Goal: Complete application form

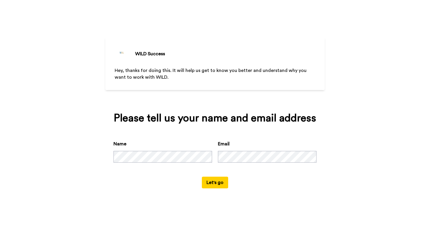
click at [332, 87] on div "WILD Success Hey, thanks for doing this. It will help us get to know you better…" at bounding box center [215, 117] width 430 height 234
click at [210, 188] on button "Let's go" at bounding box center [215, 183] width 26 height 12
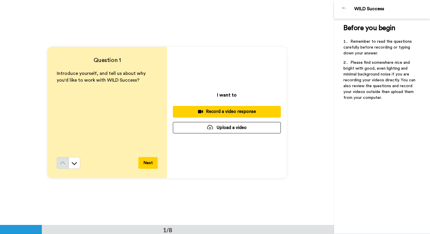
click at [241, 128] on button "Upload a video" at bounding box center [227, 127] width 108 height 11
click at [207, 128] on div at bounding box center [210, 127] width 6 height 5
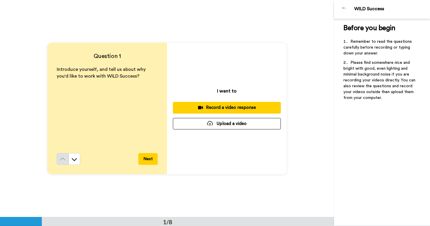
click at [229, 121] on button "Upload a video" at bounding box center [227, 123] width 108 height 11
click at [239, 122] on button "Upload a video" at bounding box center [227, 123] width 108 height 11
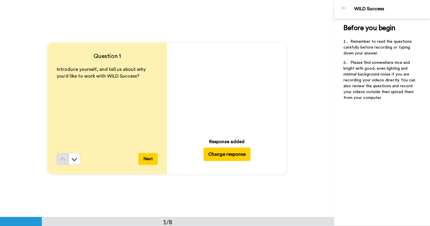
click at [147, 163] on button "Next" at bounding box center [147, 159] width 19 height 12
click at [222, 156] on button "Change response" at bounding box center [227, 153] width 47 height 13
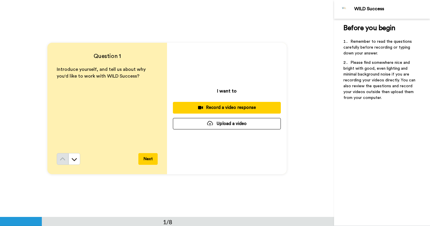
click at [230, 106] on div "Record a video response" at bounding box center [227, 107] width 99 height 6
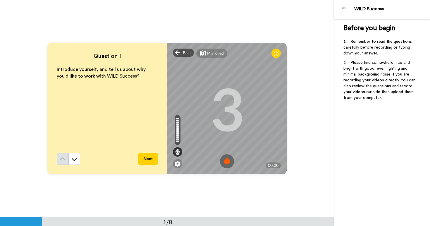
click at [224, 159] on img at bounding box center [227, 161] width 14 height 14
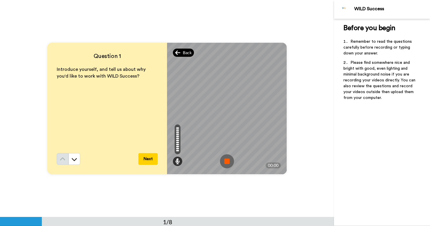
click at [180, 54] on div "Back" at bounding box center [183, 53] width 21 height 8
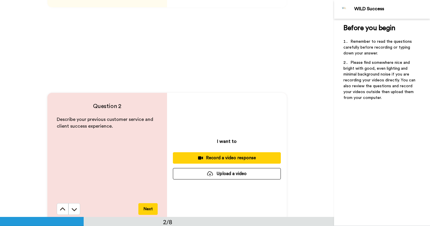
scroll to position [180, 0]
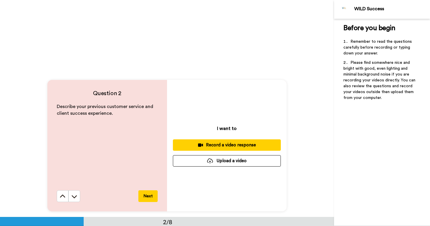
click at [215, 143] on div "Record a video response" at bounding box center [227, 145] width 99 height 6
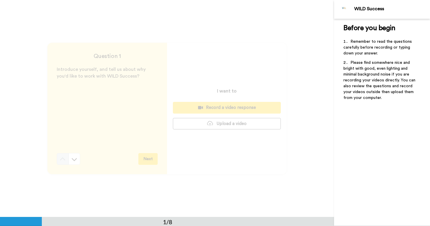
click at [178, 89] on div "I want to Record a video response Upload a video" at bounding box center [227, 108] width 120 height 131
click at [184, 90] on div "I want to Record a video response Upload a video" at bounding box center [227, 108] width 120 height 131
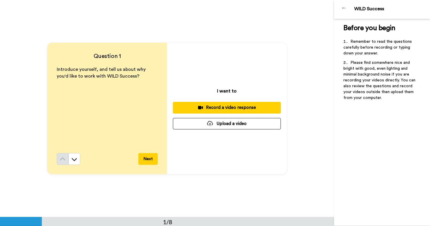
click at [216, 102] on button "Record a video response" at bounding box center [227, 107] width 108 height 11
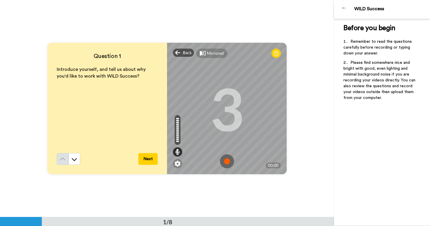
click at [225, 159] on img at bounding box center [227, 161] width 14 height 14
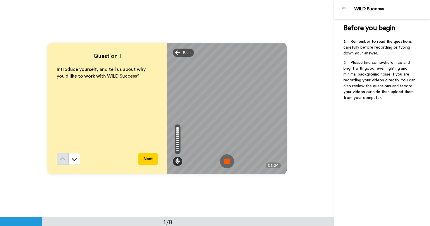
click at [227, 163] on img at bounding box center [227, 161] width 14 height 14
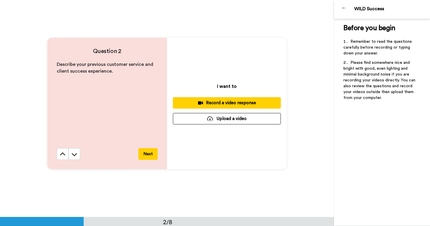
scroll to position [221, 0]
click at [77, 63] on span "Describe your previous customer service and client success experience." at bounding box center [106, 67] width 98 height 11
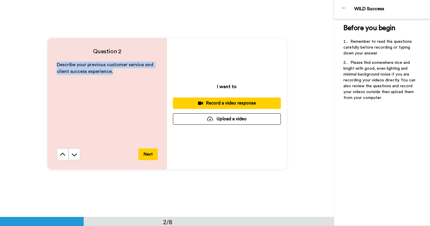
click at [77, 63] on span "Describe your previous customer service and client success experience." at bounding box center [106, 67] width 98 height 11
copy span "Describe your previous customer service and client success experience."
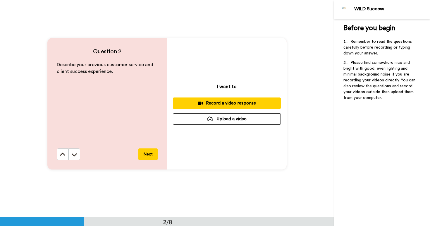
click at [242, 89] on div "I want to Record a video response Upload a video" at bounding box center [227, 103] width 120 height 131
click at [233, 103] on div "Record a video response" at bounding box center [227, 103] width 99 height 6
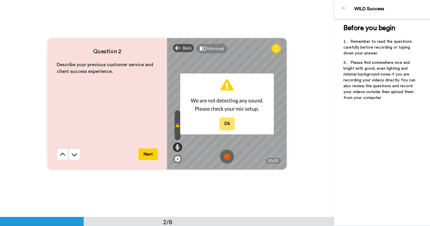
click at [228, 120] on button "Ok" at bounding box center [226, 123] width 15 height 13
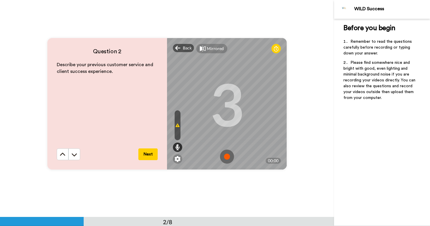
click at [175, 125] on icon at bounding box center [177, 125] width 4 height 5
click at [206, 44] on div "Mirrored" at bounding box center [211, 48] width 31 height 9
click at [211, 50] on div "Mirror" at bounding box center [213, 49] width 13 height 6
click at [211, 51] on div "Mirrored" at bounding box center [215, 49] width 17 height 6
click at [211, 50] on div "Mirror" at bounding box center [213, 49] width 13 height 6
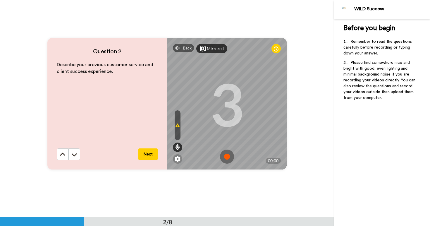
click at [211, 50] on div "Mirrored" at bounding box center [215, 49] width 17 height 6
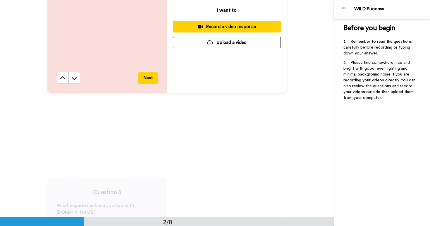
scroll to position [262, 0]
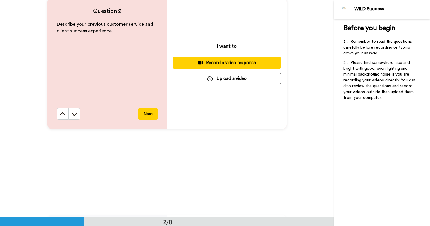
click at [246, 61] on div "Record a video response" at bounding box center [227, 63] width 99 height 6
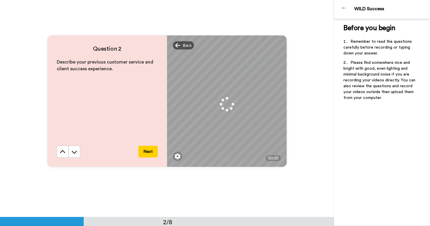
scroll to position [225, 0]
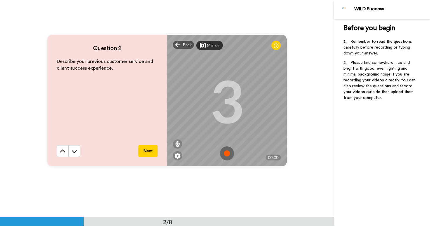
click at [225, 155] on img at bounding box center [227, 153] width 14 height 14
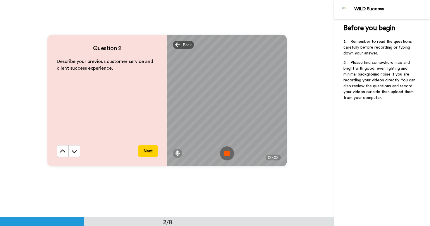
click at [227, 154] on img at bounding box center [227, 153] width 14 height 14
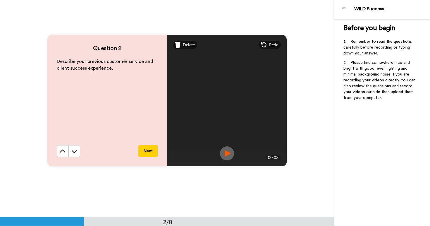
click at [228, 155] on img at bounding box center [227, 153] width 14 height 14
click at [187, 45] on span "Delete" at bounding box center [189, 45] width 12 height 6
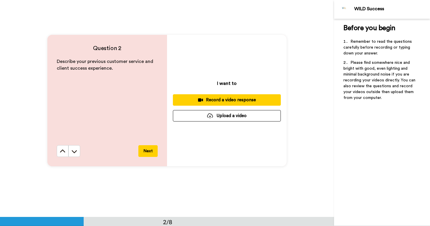
click at [214, 98] on div "Record a video response" at bounding box center [227, 100] width 99 height 6
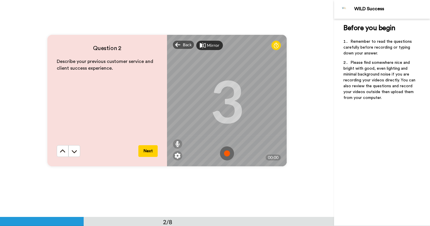
click at [227, 150] on img at bounding box center [227, 153] width 14 height 14
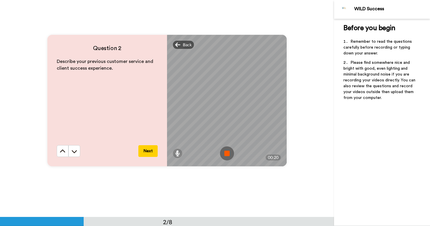
click at [227, 157] on img at bounding box center [227, 153] width 14 height 14
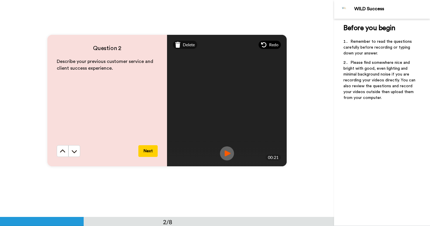
click at [275, 42] on span "Redo" at bounding box center [273, 45] width 9 height 6
